Goal: Transaction & Acquisition: Purchase product/service

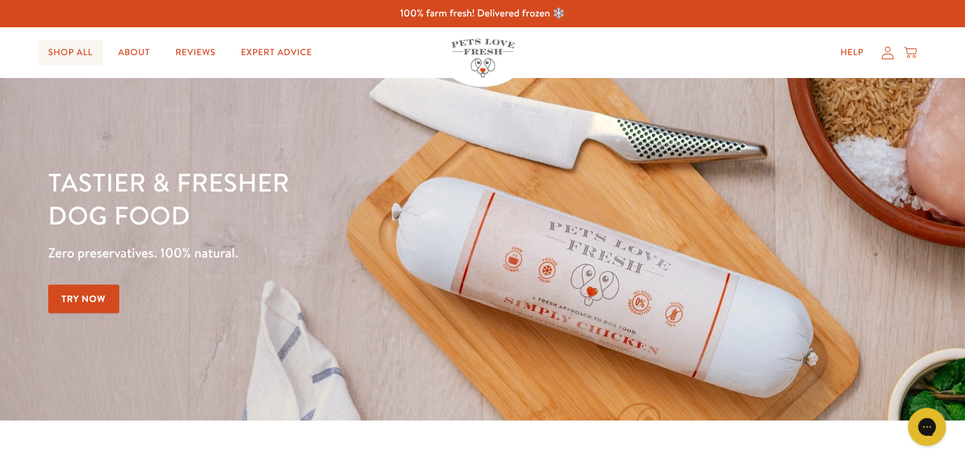
click at [74, 51] on link "Shop All" at bounding box center [70, 52] width 65 height 25
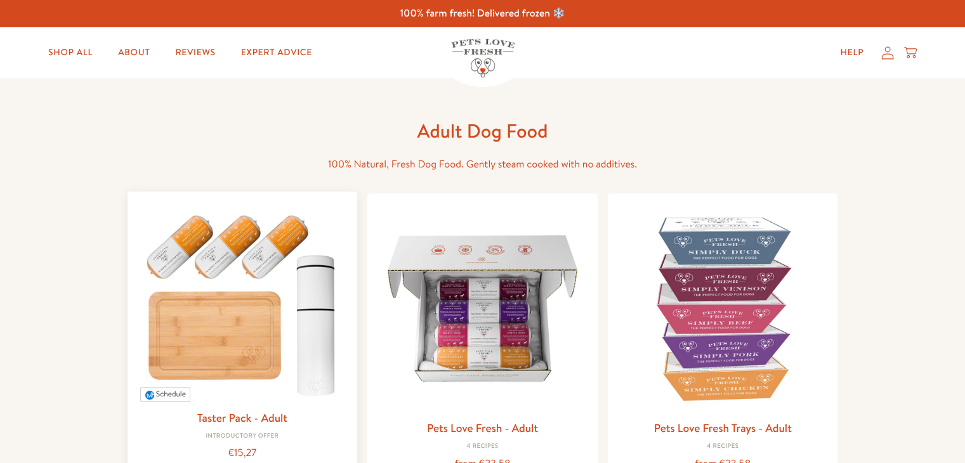
click at [195, 241] on img at bounding box center [243, 302] width 210 height 201
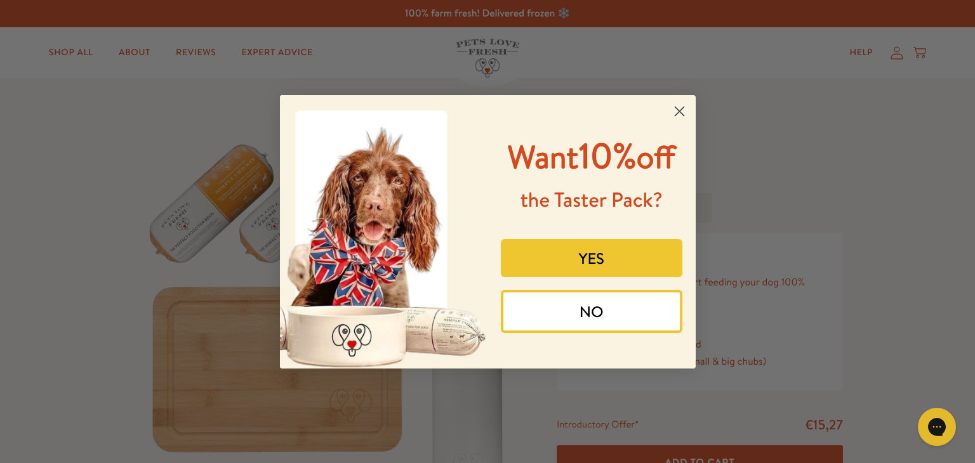
click at [677, 114] on circle "Close dialog" at bounding box center [678, 110] width 21 height 21
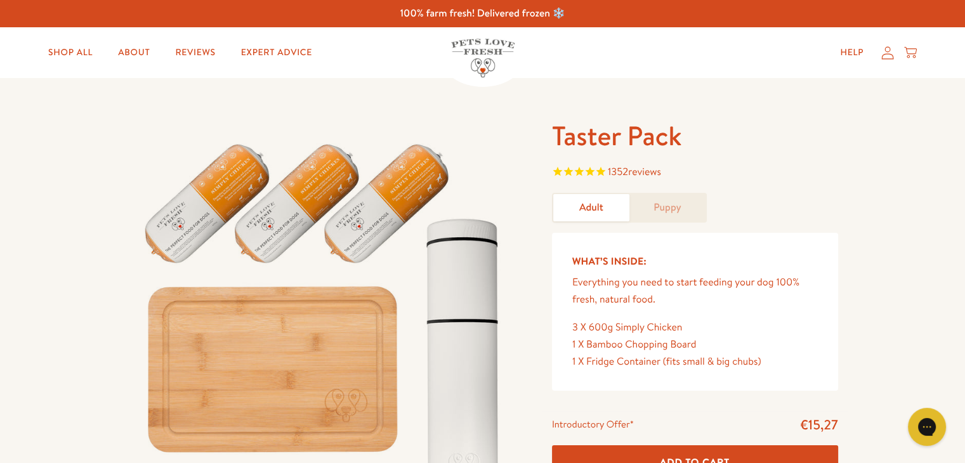
click at [472, 51] on img at bounding box center [482, 58] width 63 height 39
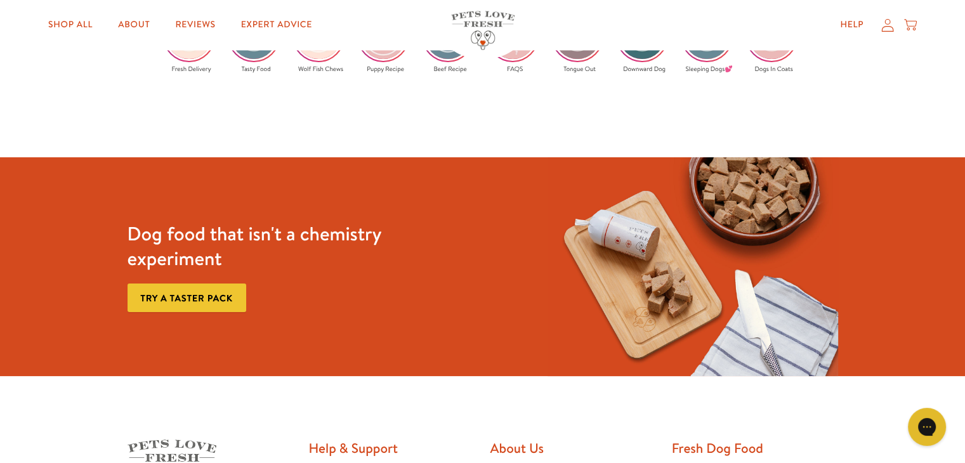
scroll to position [2025, 0]
